Goal: Book appointment/travel/reservation

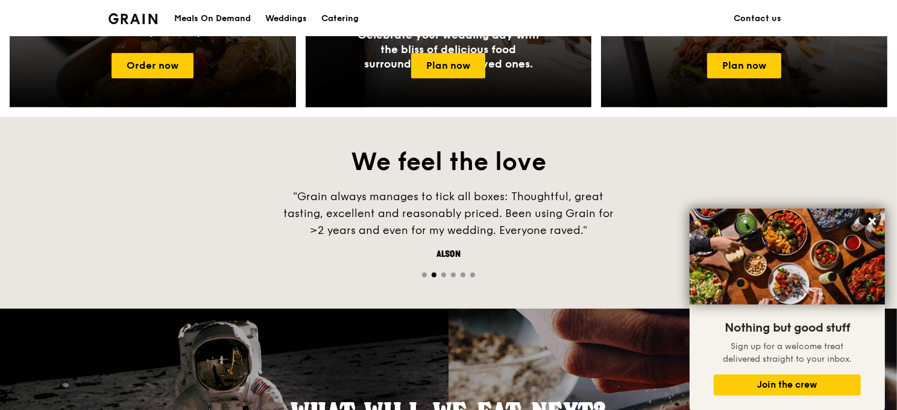
scroll to position [421, 0]
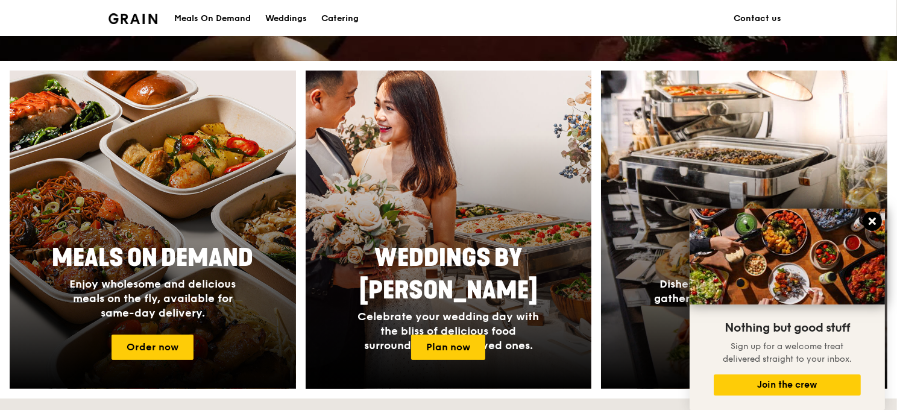
click at [873, 221] on icon at bounding box center [871, 221] width 7 height 7
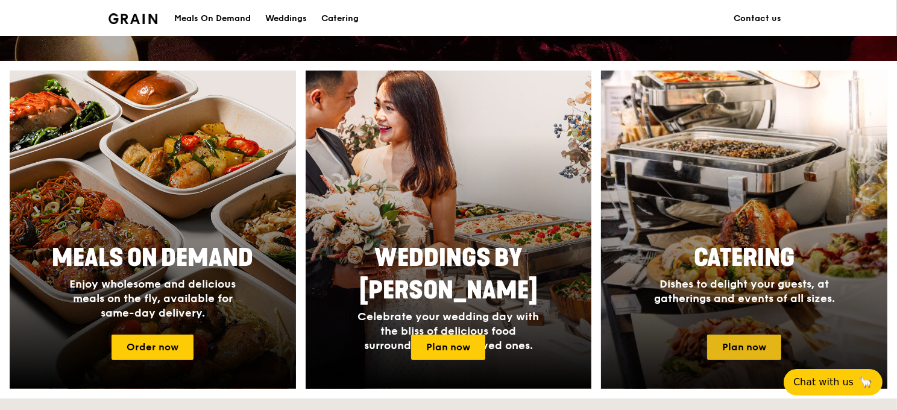
click at [732, 345] on link "Plan now" at bounding box center [744, 346] width 74 height 25
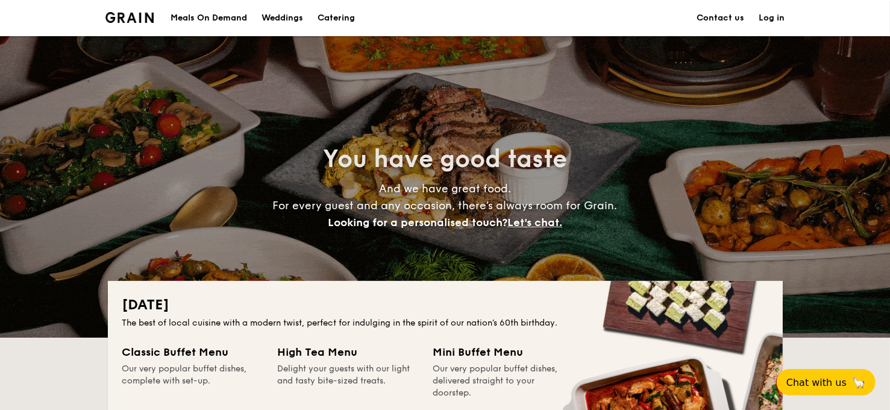
scroll to position [281, 0]
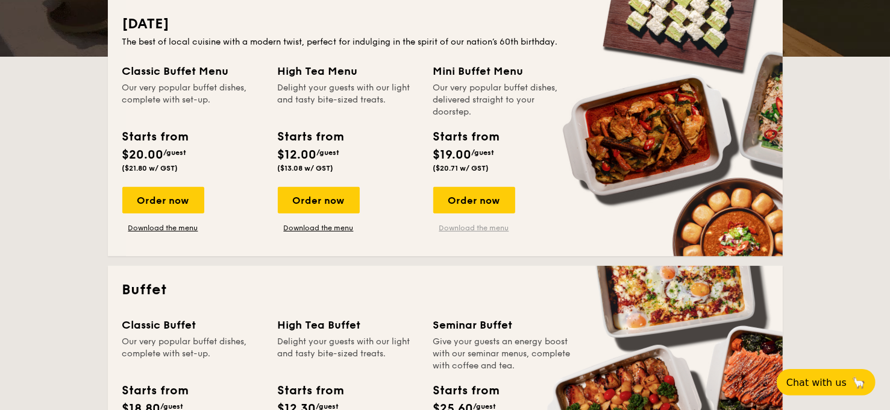
click at [463, 228] on link "Download the menu" at bounding box center [474, 228] width 82 height 10
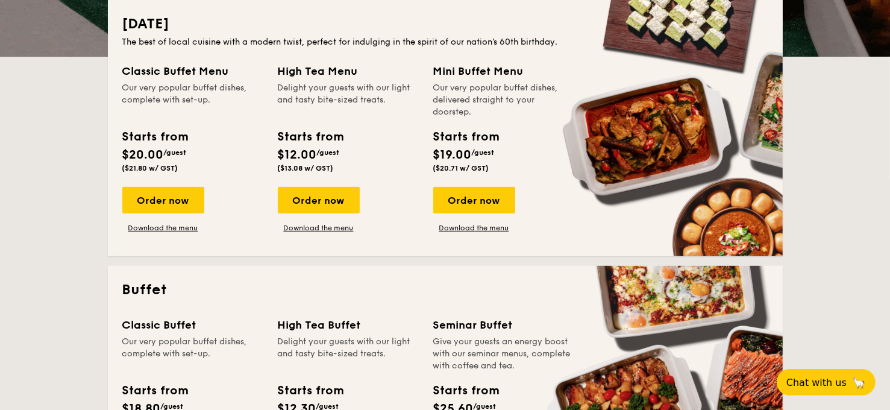
scroll to position [421, 0]
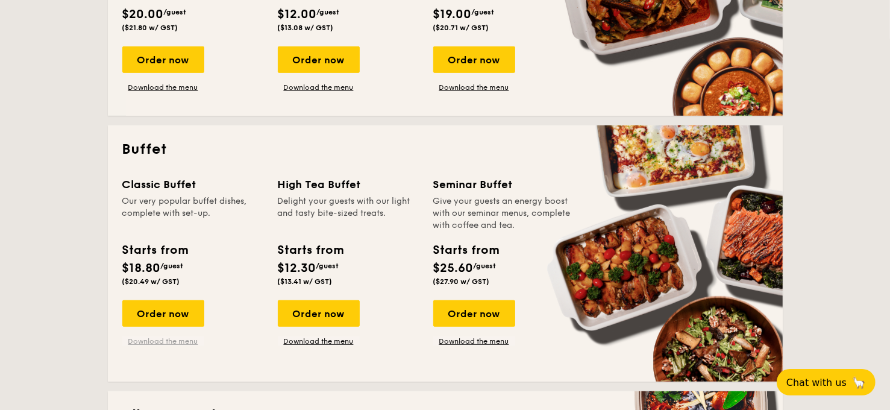
click at [157, 341] on link "Download the menu" at bounding box center [163, 341] width 82 height 10
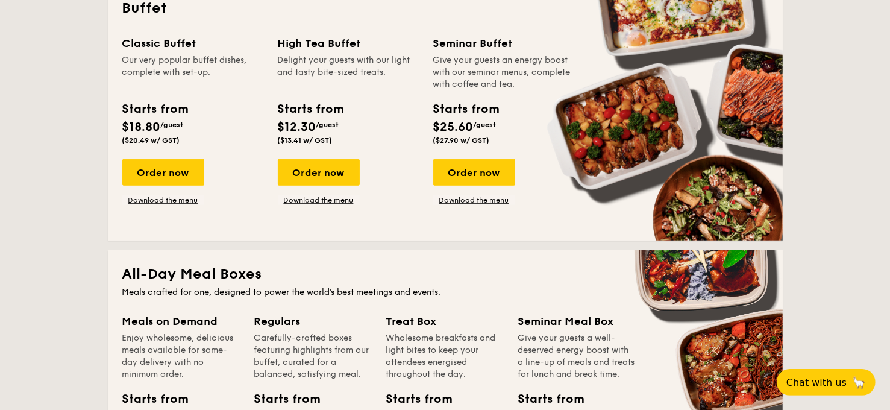
scroll to position [421, 0]
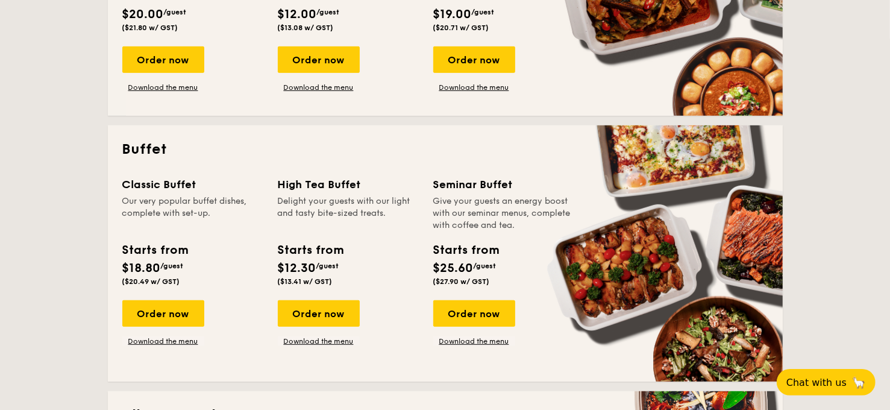
click at [165, 319] on div "Order now" at bounding box center [163, 313] width 82 height 27
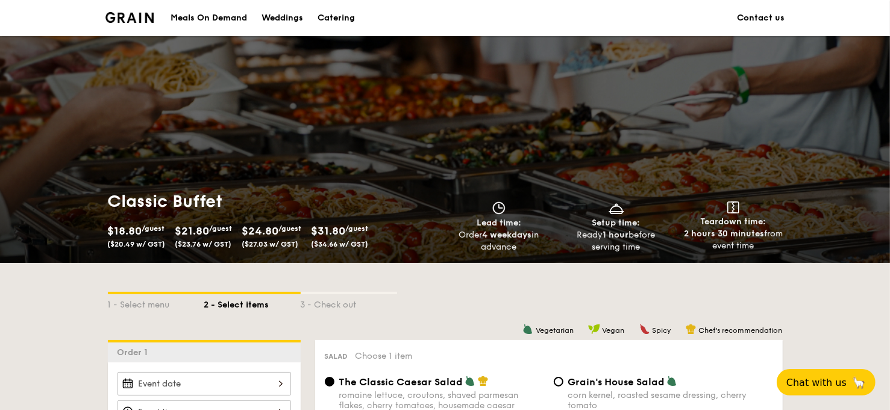
scroll to position [281, 0]
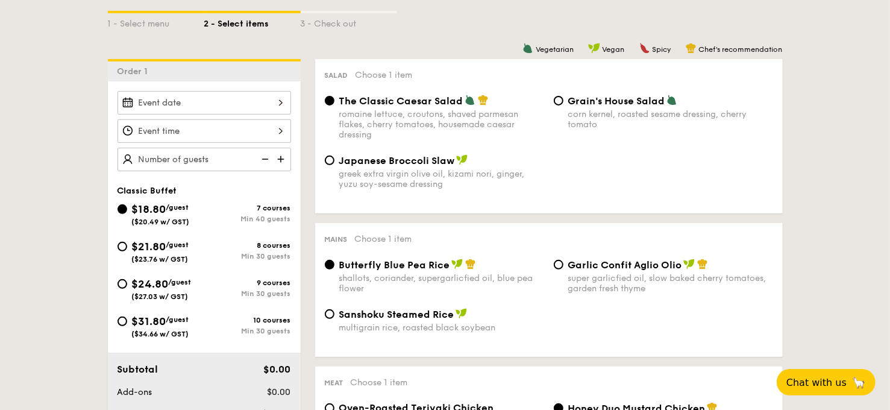
click at [263, 102] on div at bounding box center [204, 102] width 174 height 23
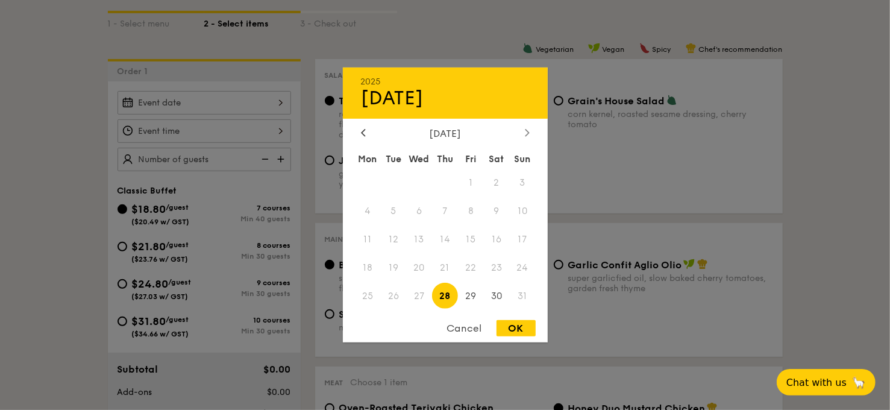
click at [527, 130] on icon at bounding box center [527, 132] width 4 height 7
click at [361, 134] on icon at bounding box center [363, 132] width 5 height 8
click at [531, 131] on div at bounding box center [527, 133] width 11 height 11
click at [359, 128] on div at bounding box center [363, 133] width 11 height 11
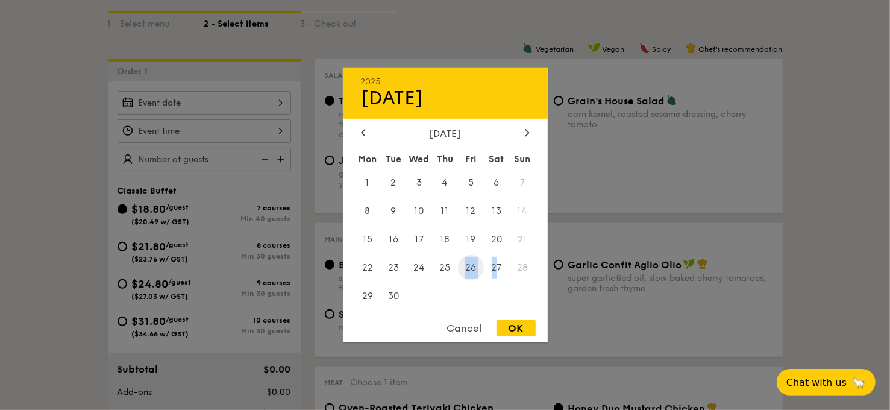
drag, startPoint x: 496, startPoint y: 263, endPoint x: 468, endPoint y: 272, distance: 29.7
click at [468, 272] on div "Mon Tue Wed Thu Fri Sat Sun 1 2 3 4 5 6 7 8 9 10 11 12 13 14 15 16 17 18 19 20 …" at bounding box center [445, 229] width 205 height 163
click at [468, 272] on span "26" at bounding box center [471, 267] width 26 height 26
click at [511, 326] on div "OK" at bounding box center [515, 328] width 39 height 16
type input "Sep 26, 2025"
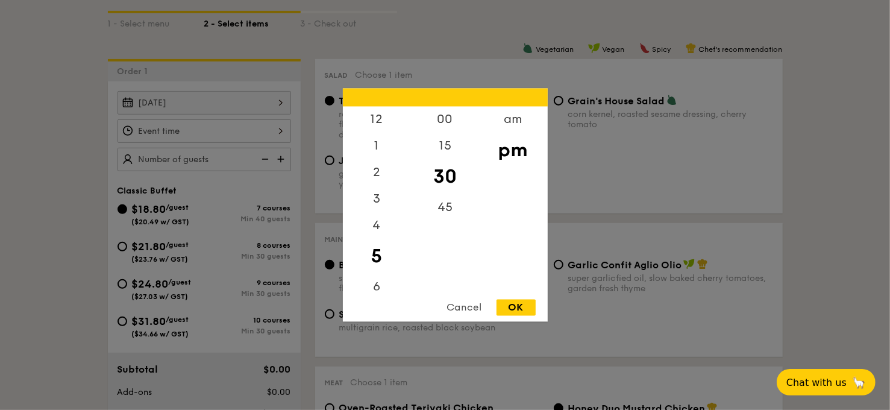
click at [271, 130] on div "12 1 2 3 4 5 6 7 8 9 10 11 00 15 30 45 am pm Cancel OK" at bounding box center [204, 130] width 174 height 23
click at [377, 144] on div "1" at bounding box center [377, 150] width 68 height 35
click at [384, 123] on div "12" at bounding box center [377, 124] width 68 height 35
click at [446, 126] on div "00" at bounding box center [445, 124] width 68 height 35
click at [518, 305] on div "OK" at bounding box center [515, 307] width 39 height 16
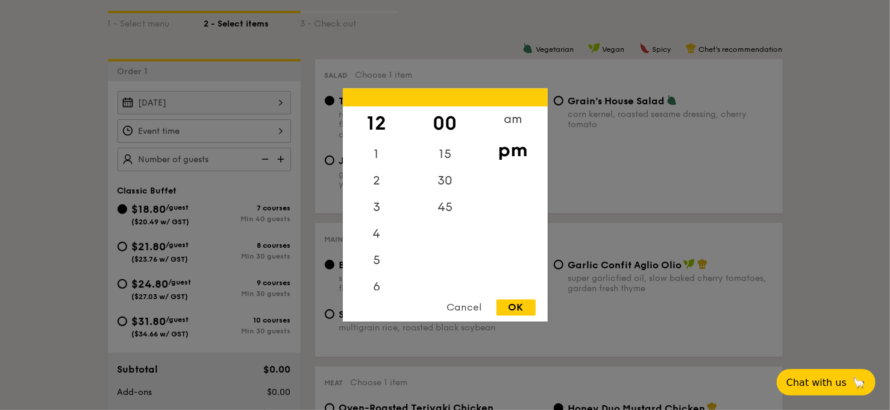
type input "12:00PM"
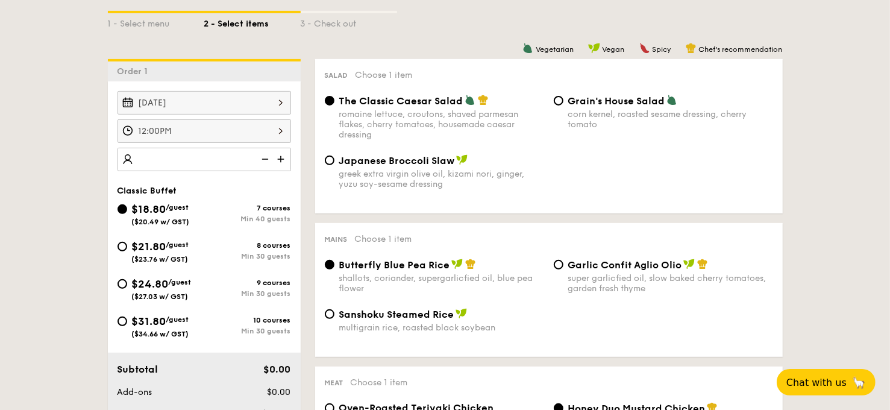
click at [285, 157] on img at bounding box center [282, 159] width 18 height 23
click at [265, 159] on img at bounding box center [264, 159] width 18 height 23
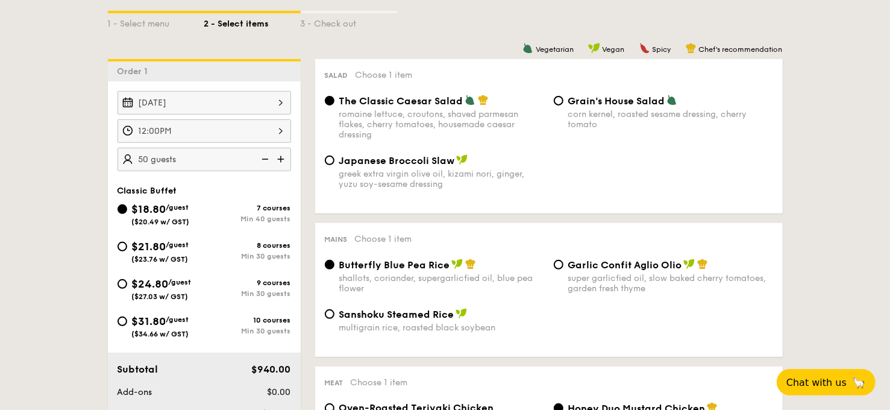
click at [265, 159] on img at bounding box center [264, 159] width 18 height 23
type input "40 guests"
click at [265, 159] on img at bounding box center [264, 159] width 18 height 23
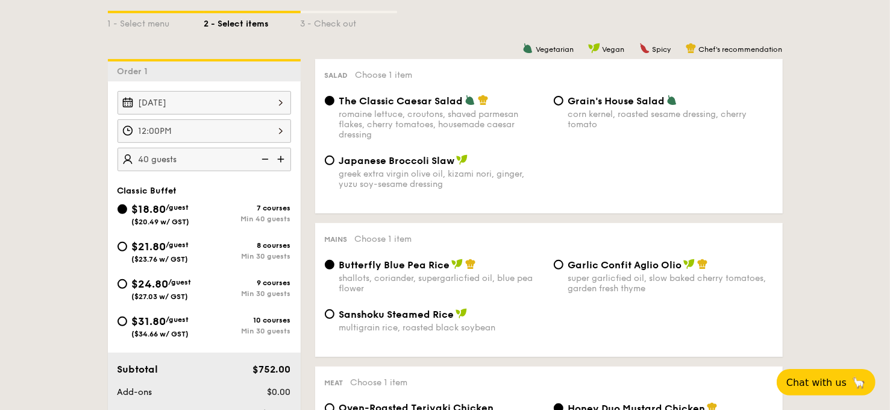
click at [265, 159] on img at bounding box center [264, 159] width 18 height 23
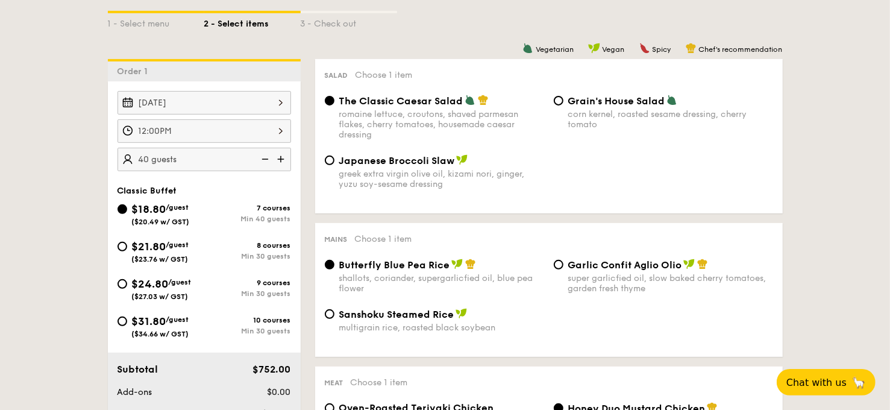
click at [265, 159] on img at bounding box center [264, 159] width 18 height 23
click at [265, 154] on img at bounding box center [264, 159] width 18 height 23
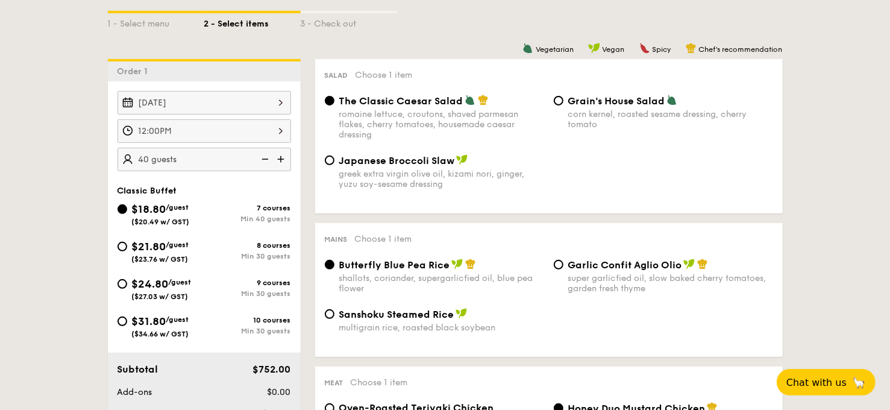
click at [265, 154] on img at bounding box center [264, 159] width 18 height 23
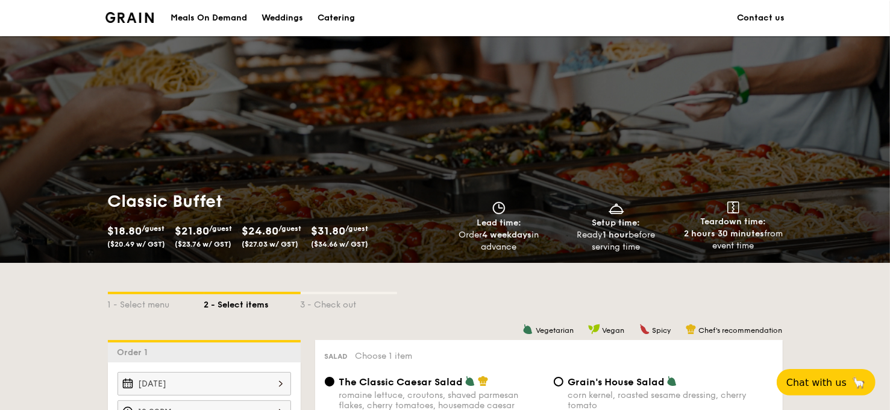
click at [124, 228] on span "$18.80" at bounding box center [125, 230] width 34 height 13
click at [339, 17] on div "Catering" at bounding box center [336, 18] width 37 height 36
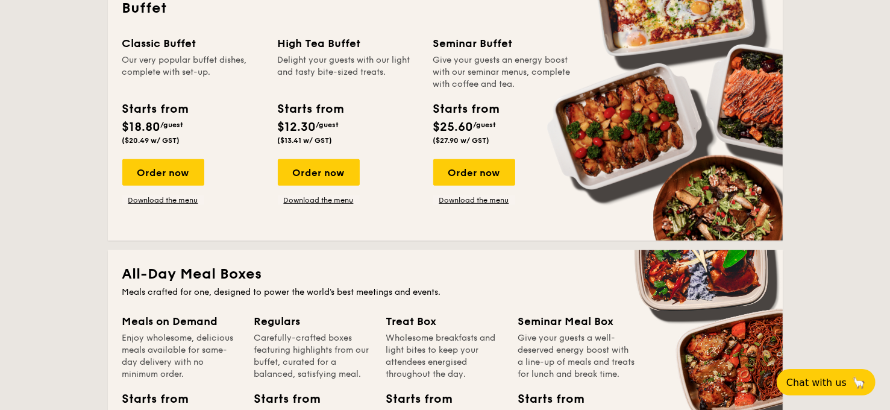
scroll to position [984, 0]
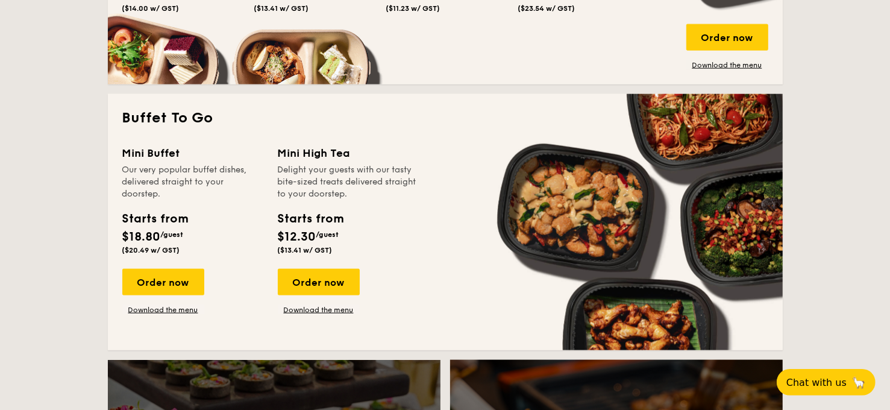
click at [159, 303] on div "Order now Download the menu" at bounding box center [163, 292] width 82 height 46
click at [161, 310] on link "Download the menu" at bounding box center [163, 310] width 82 height 10
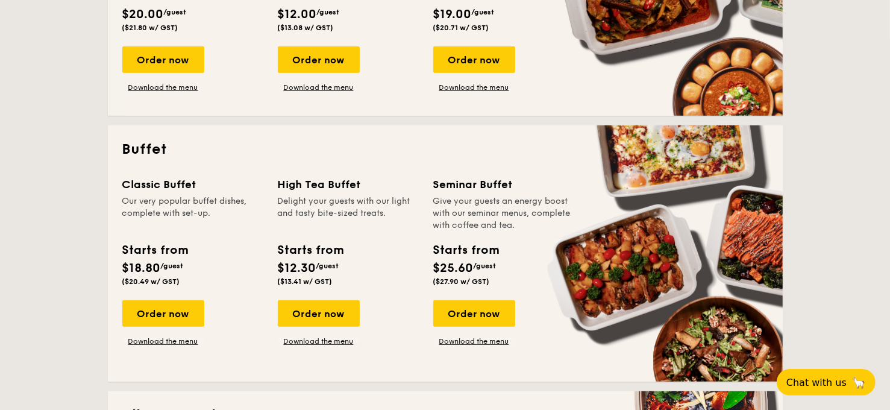
scroll to position [281, 0]
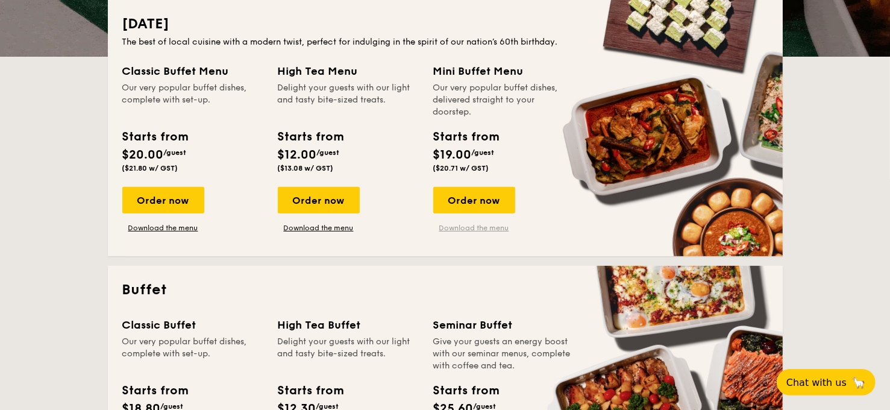
click at [480, 225] on link "Download the menu" at bounding box center [474, 228] width 82 height 10
